Goal: Find specific page/section: Find specific page/section

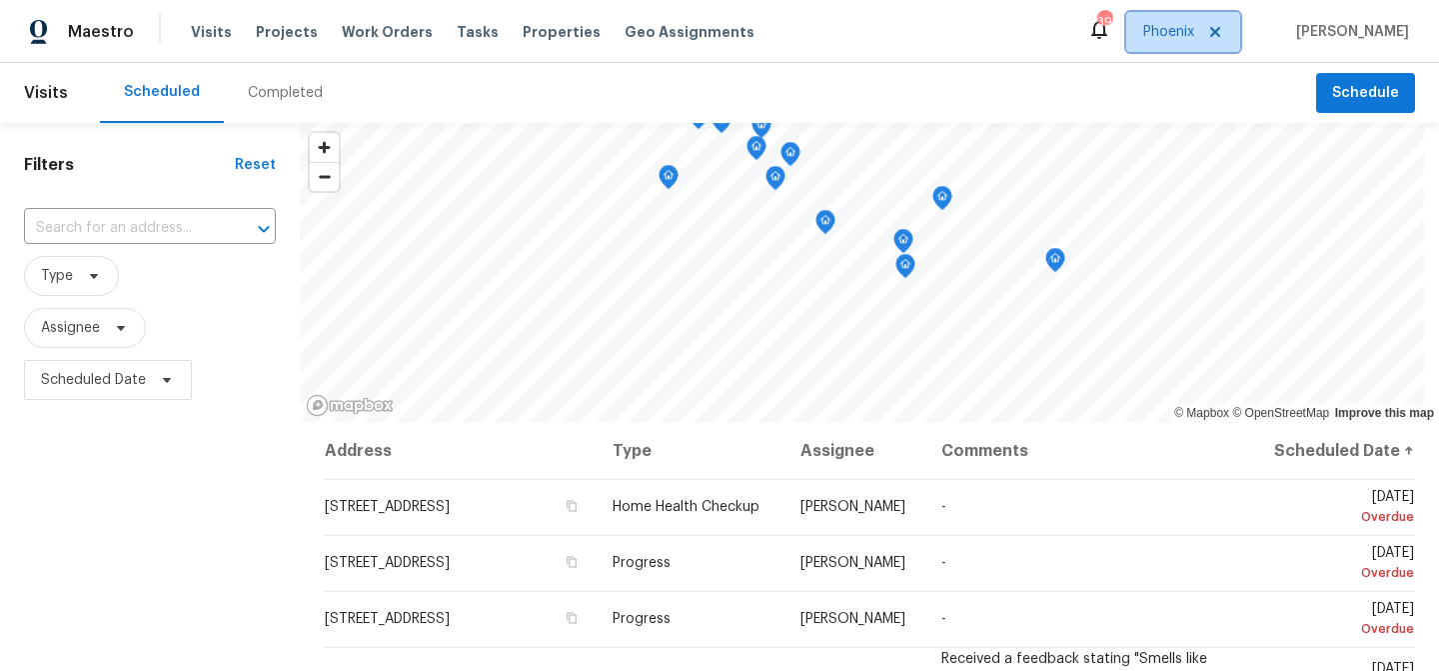
click at [1194, 34] on span "Phoenix" at bounding box center [1168, 32] width 51 height 20
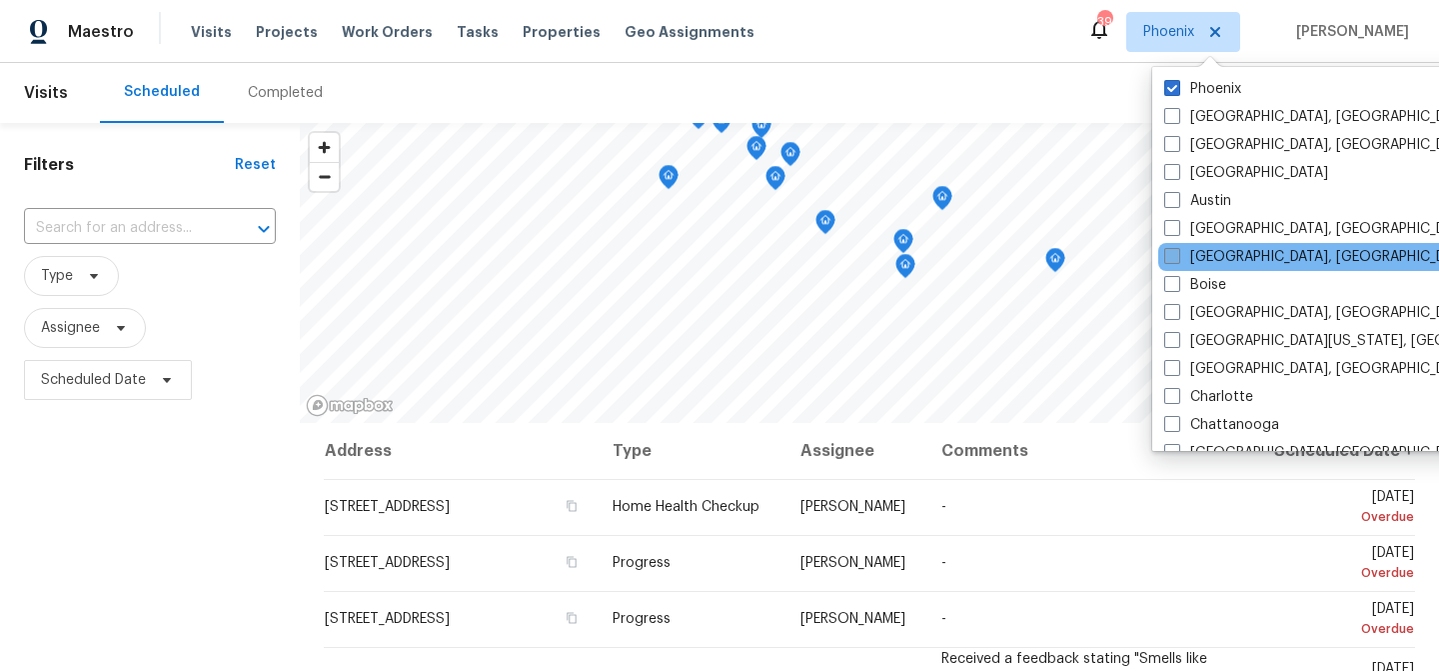
drag, startPoint x: 1264, startPoint y: 258, endPoint x: 1260, endPoint y: 247, distance: 11.7
click at [1263, 259] on label "[GEOGRAPHIC_DATA], [GEOGRAPHIC_DATA]" at bounding box center [1319, 257] width 310 height 20
click at [1177, 259] on input "[GEOGRAPHIC_DATA], [GEOGRAPHIC_DATA]" at bounding box center [1170, 253] width 13 height 13
checkbox input "true"
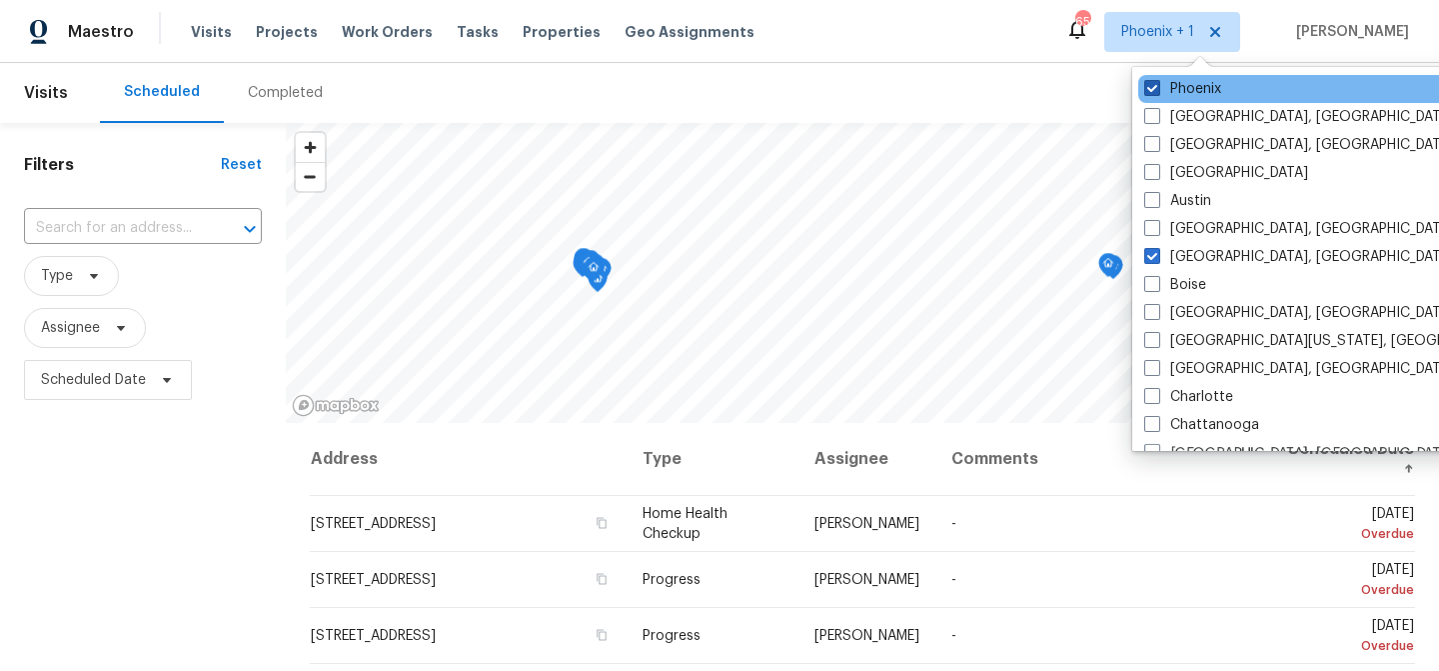
click at [1196, 97] on label "Phoenix" at bounding box center [1182, 89] width 77 height 20
click at [1157, 92] on input "Phoenix" at bounding box center [1150, 85] width 13 height 13
checkbox input "false"
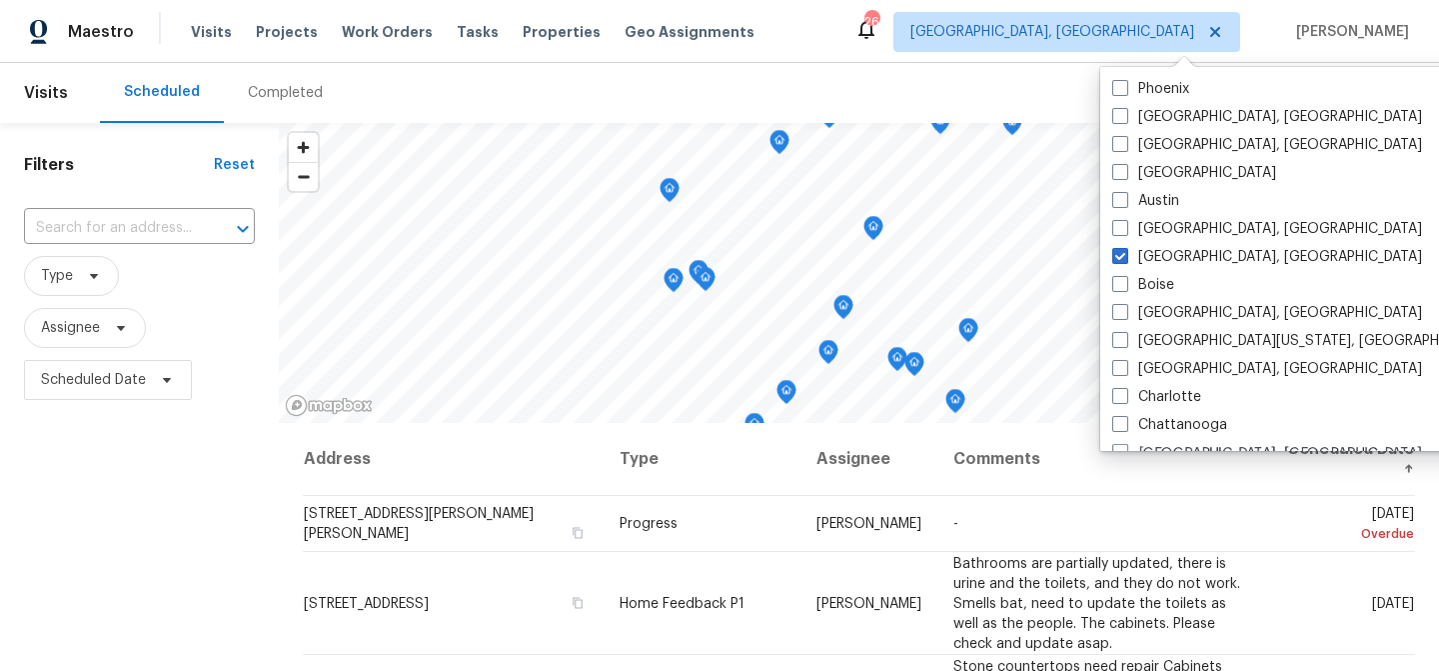
click at [851, 75] on div "Scheduled Completed" at bounding box center [708, 93] width 1216 height 60
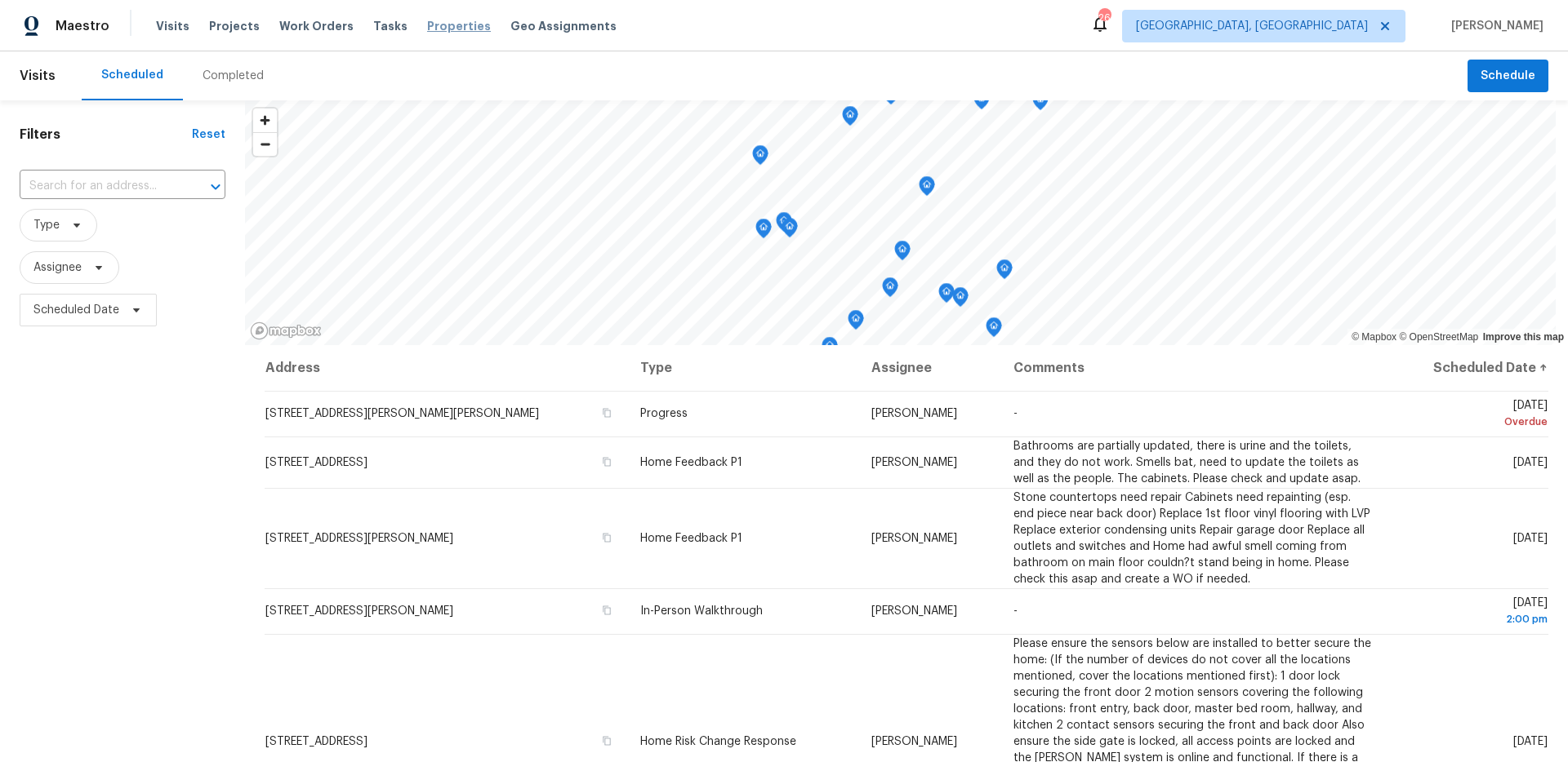
click at [452, 29] on span "Properties" at bounding box center [459, 26] width 64 height 16
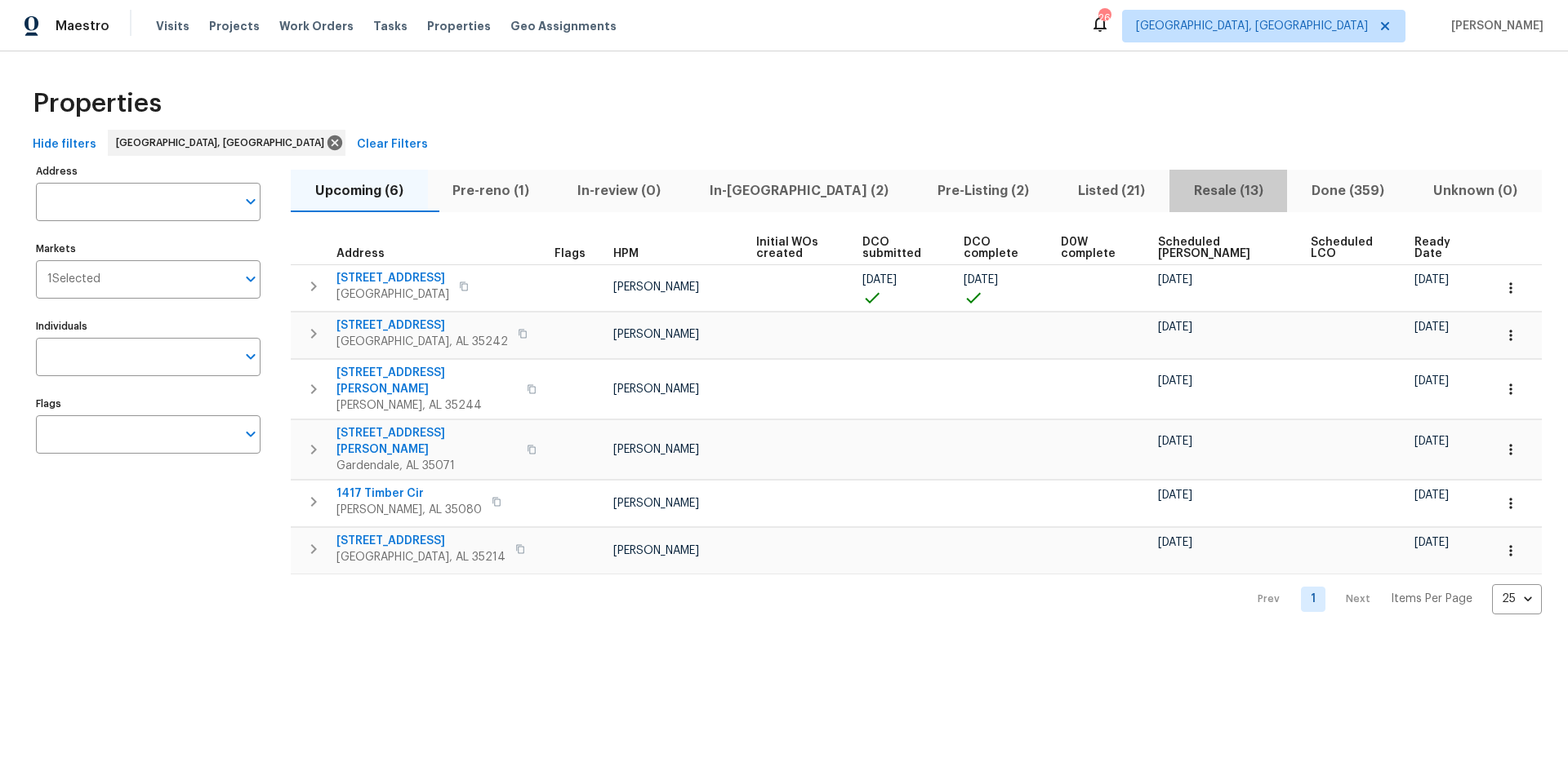
click at [1175, 180] on span "Resale (13)" at bounding box center [1228, 191] width 99 height 23
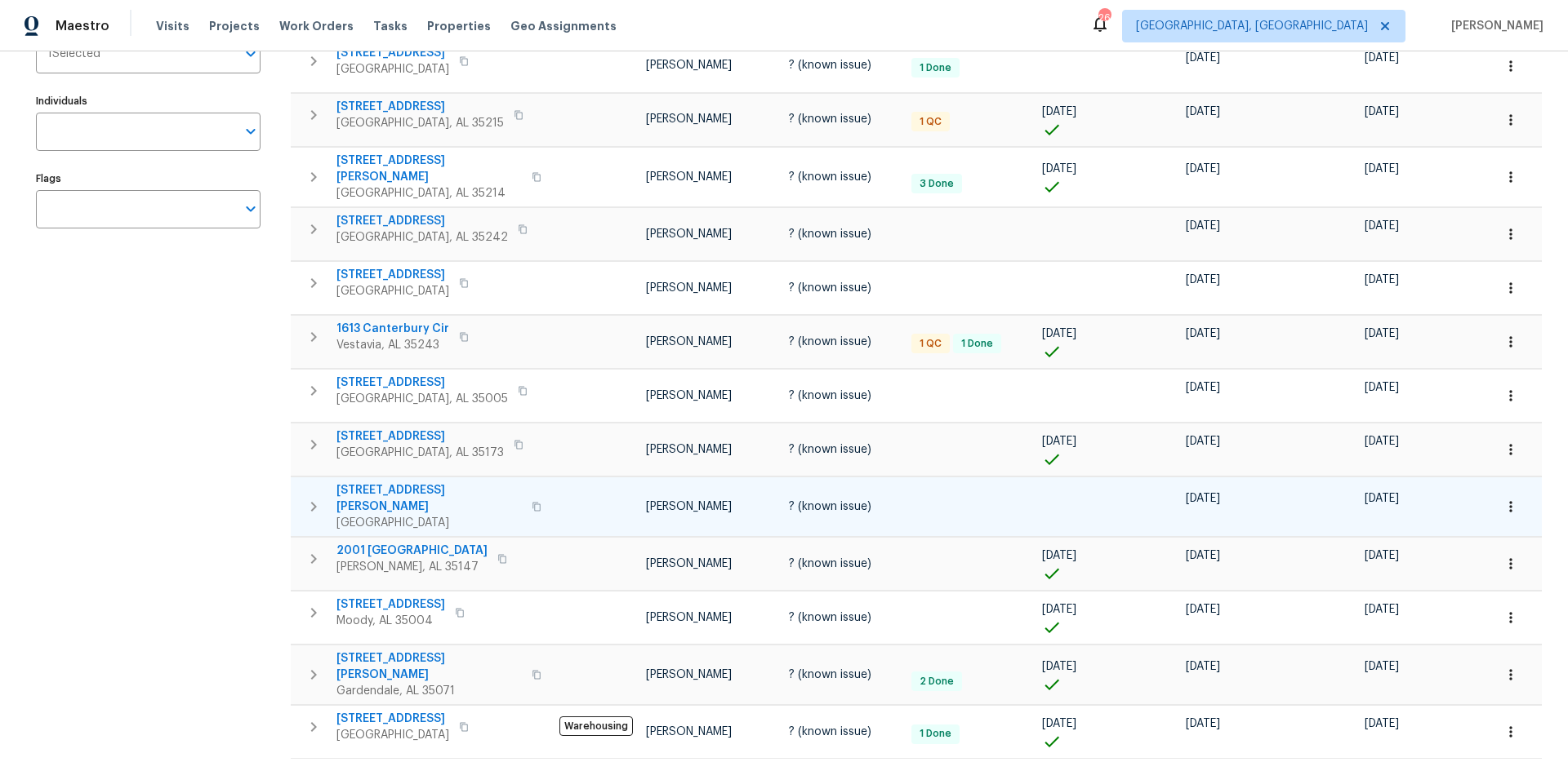
scroll to position [229, 0]
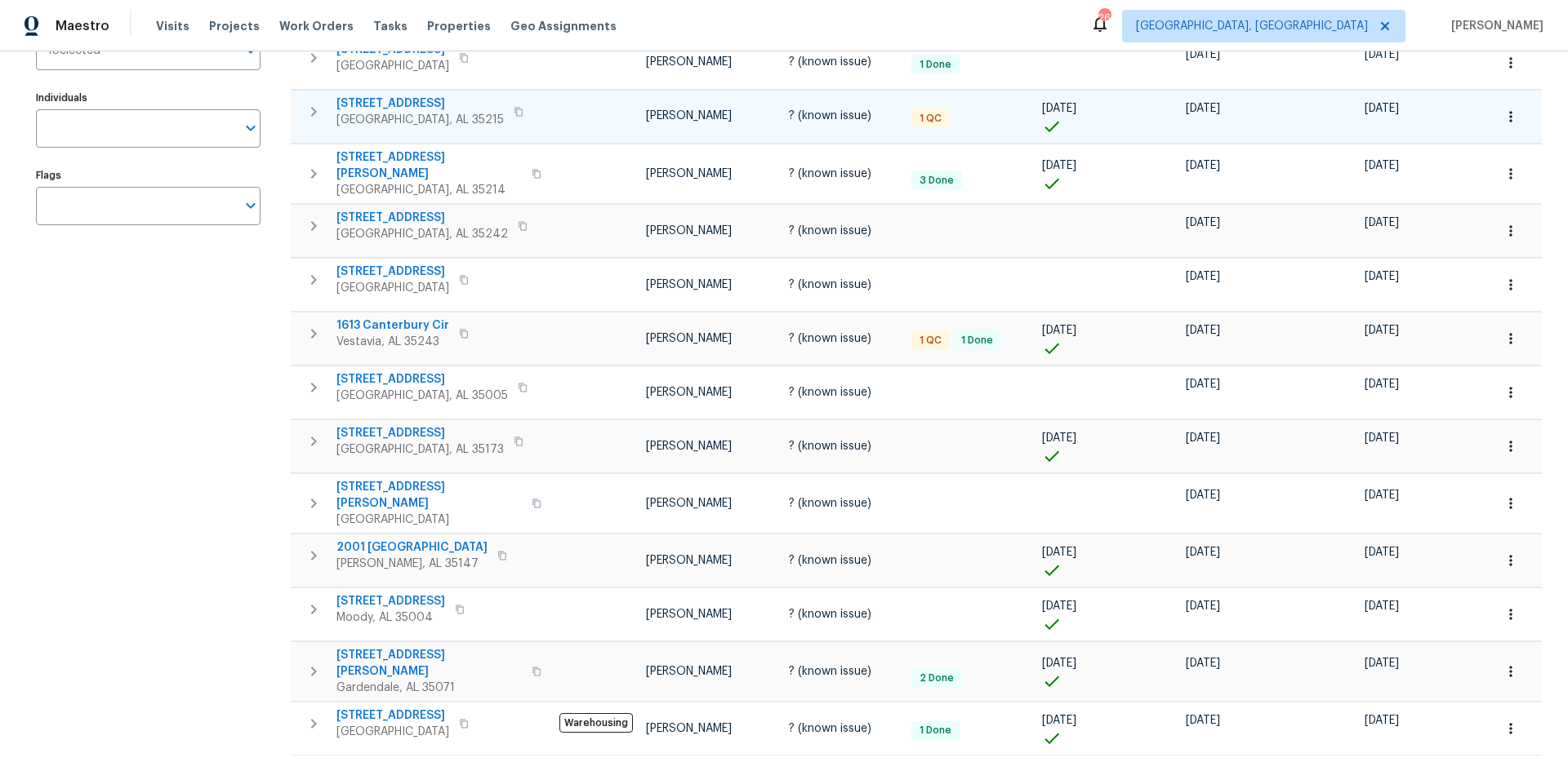
click at [388, 93] on td "[STREET_ADDRESS]" at bounding box center [422, 112] width 262 height 42
click at [390, 98] on span "[STREET_ADDRESS]" at bounding box center [420, 104] width 168 height 16
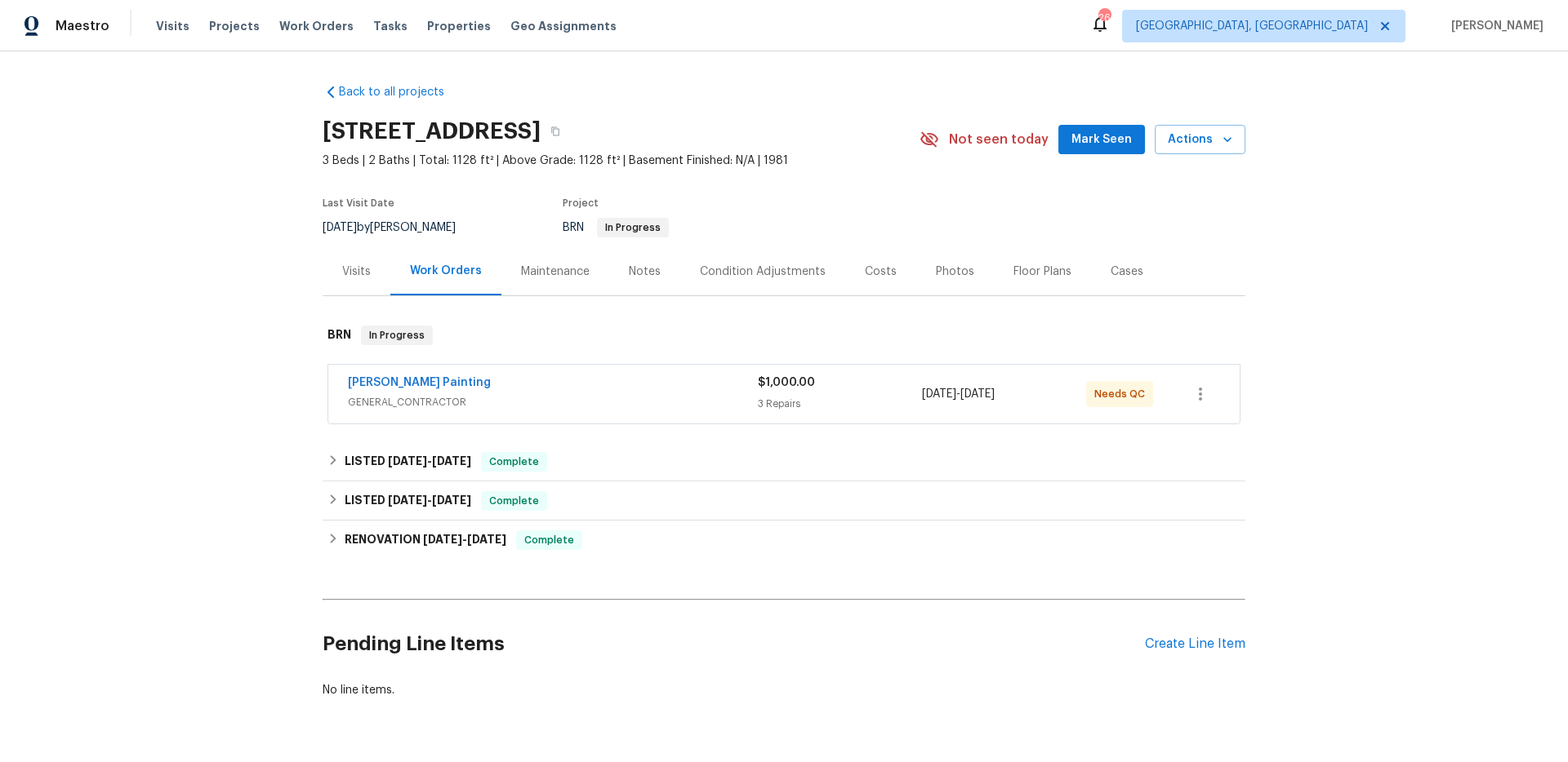
click at [508, 370] on div "Perez Painting GENERAL_CONTRACTOR $1,000.00 3 Repairs 8/22/2025 - 8/26/2025 Nee…" at bounding box center [784, 394] width 911 height 59
click at [558, 385] on div "Perez Painting" at bounding box center [553, 385] width 410 height 20
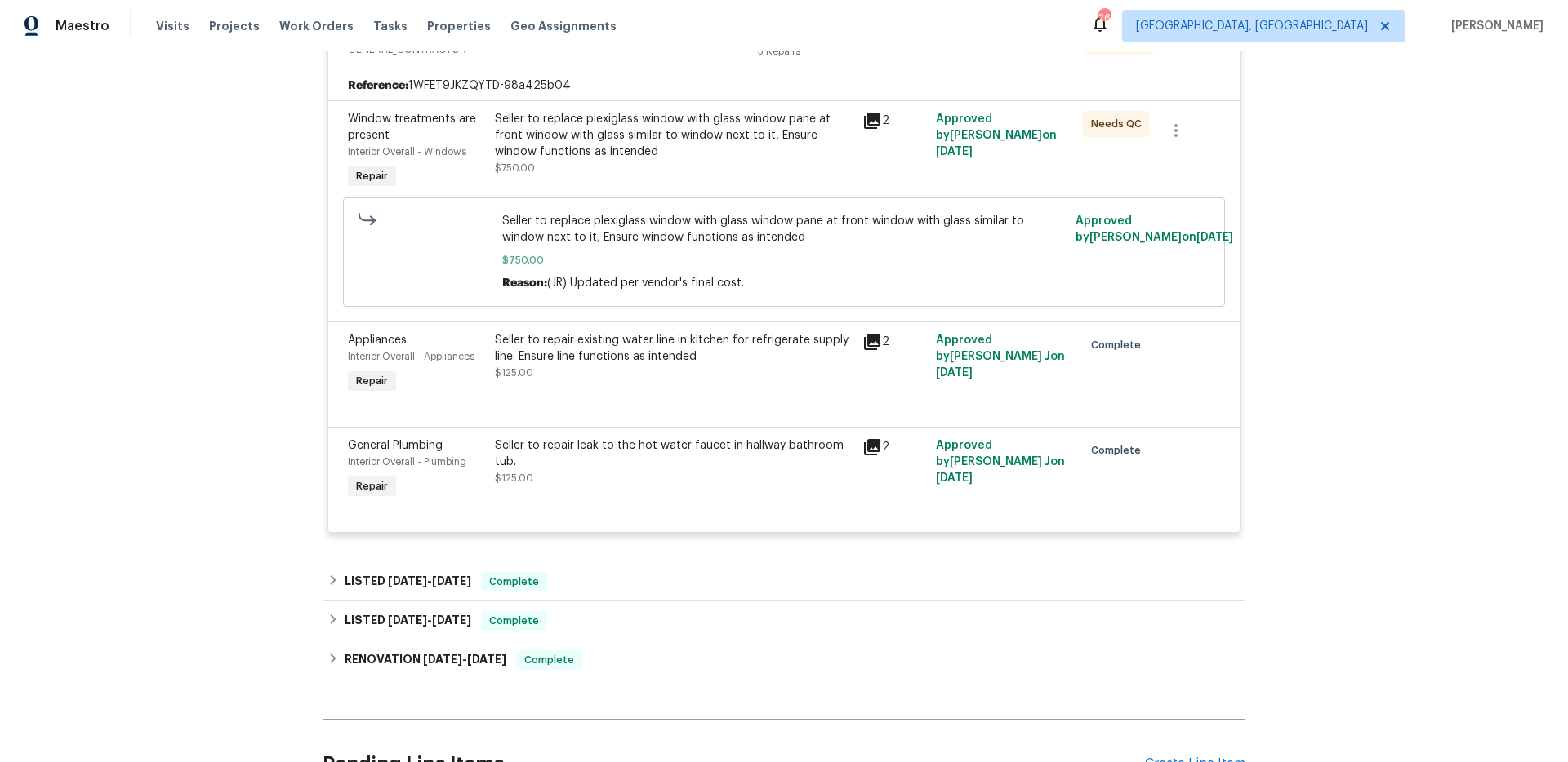
scroll to position [233, 0]
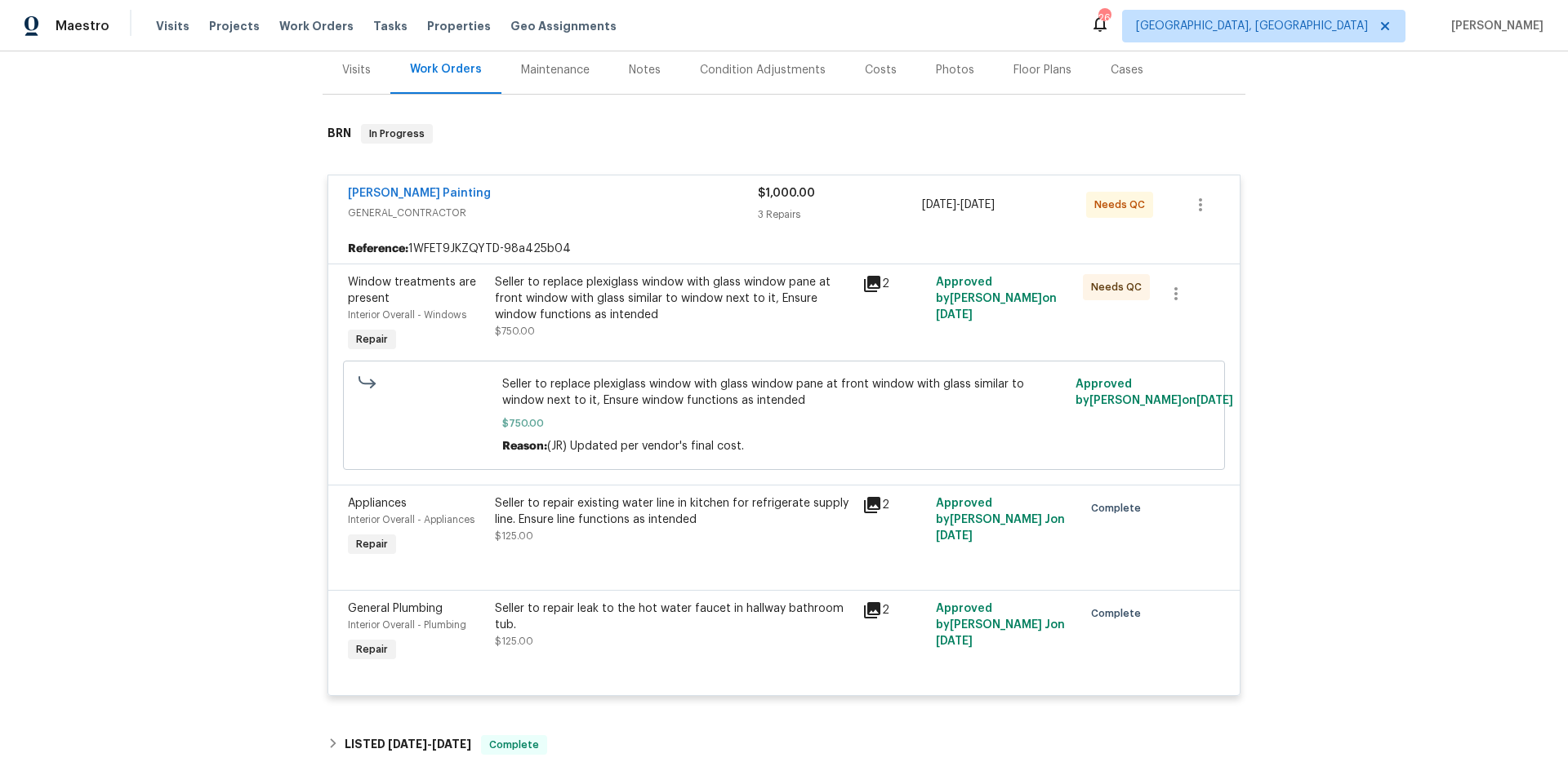
click at [369, 73] on div "Visits" at bounding box center [356, 69] width 68 height 48
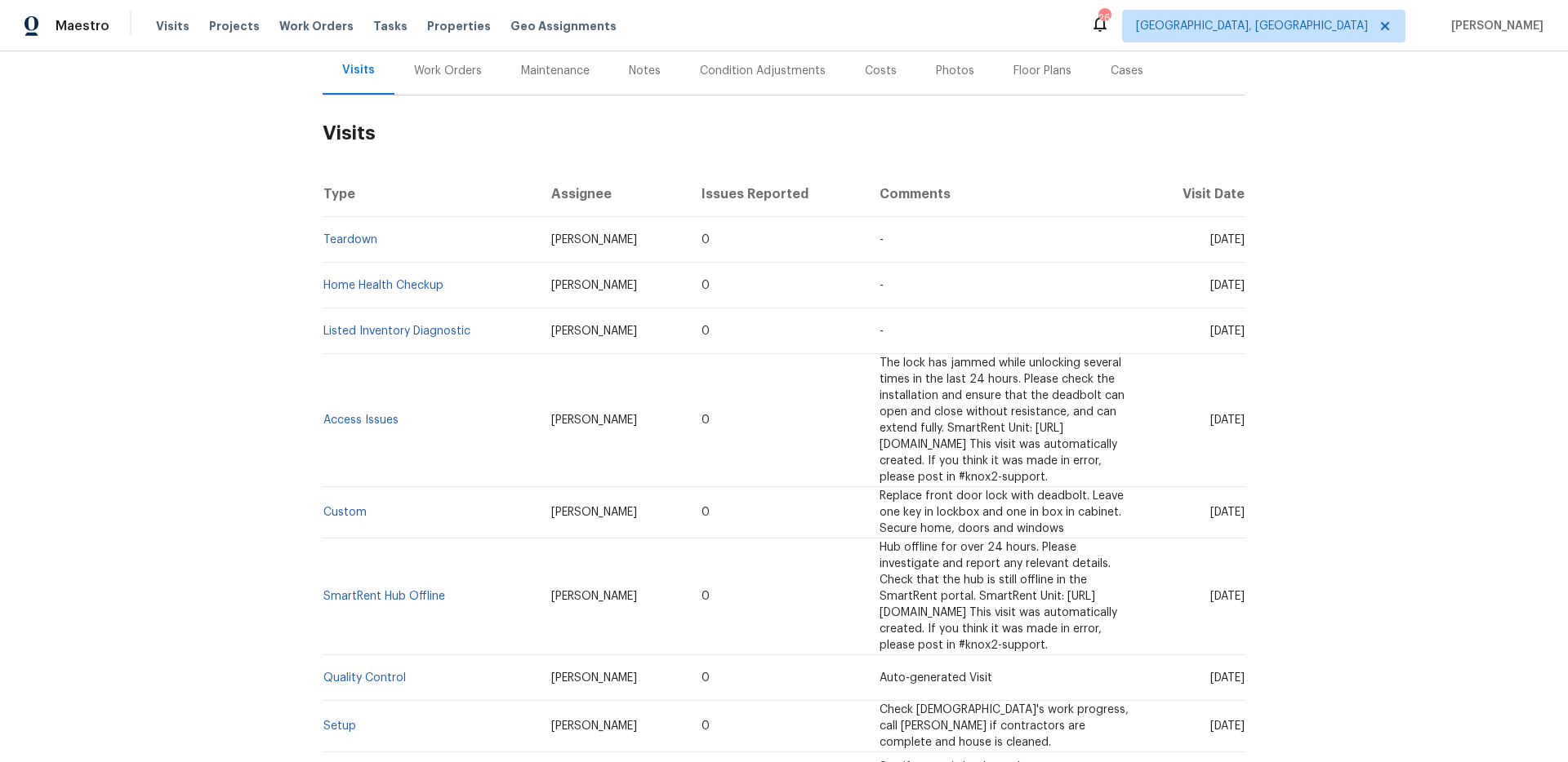
click at [346, 231] on td "Teardown" at bounding box center [431, 240] width 216 height 46
click at [363, 278] on td "Home Health Checkup" at bounding box center [431, 286] width 216 height 46
click at [365, 282] on link "Home Health Checkup" at bounding box center [383, 286] width 120 height 11
